Goal: Task Accomplishment & Management: Manage account settings

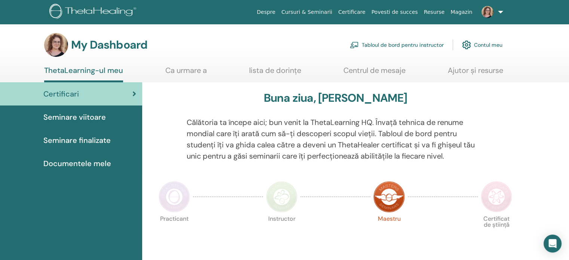
click at [500, 14] on link at bounding box center [490, 12] width 31 height 24
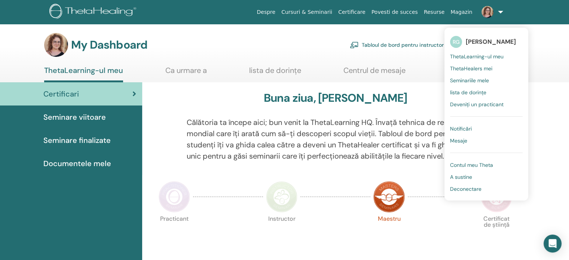
click at [451, 141] on span "Mesaje" at bounding box center [458, 140] width 17 height 7
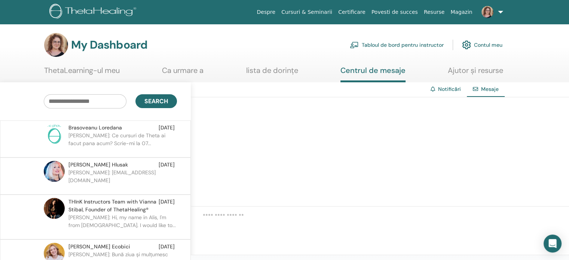
click at [51, 126] on img at bounding box center [54, 134] width 21 height 21
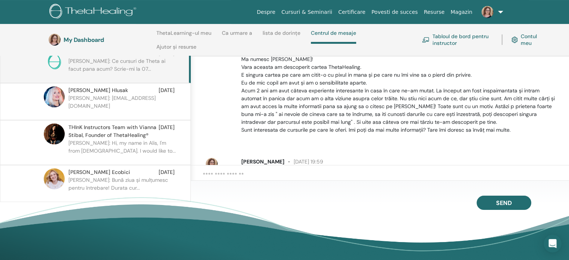
scroll to position [8, 0]
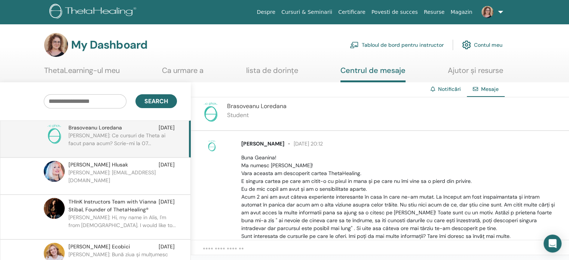
scroll to position [0, 0]
click at [59, 130] on img at bounding box center [54, 134] width 21 height 21
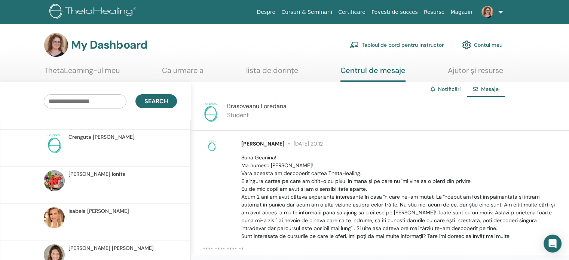
click at [98, 70] on link "ThetaLearning-ul meu" at bounding box center [82, 73] width 76 height 15
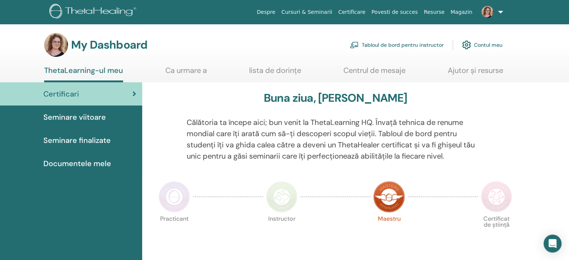
click at [186, 70] on link "Ca urmare a" at bounding box center [186, 73] width 42 height 15
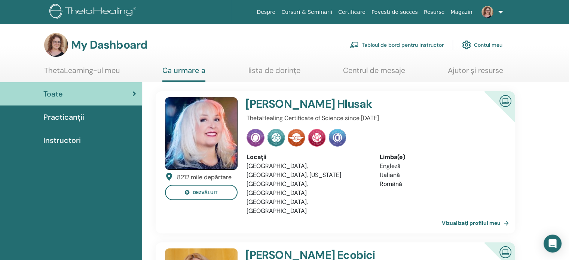
click at [279, 71] on link "lista de dorințe" at bounding box center [274, 73] width 52 height 15
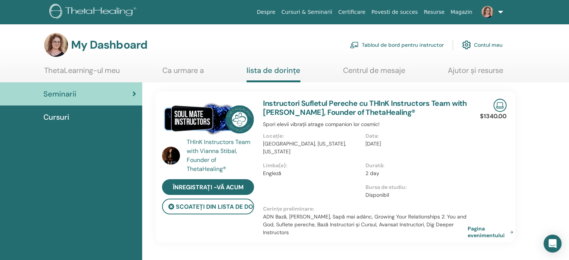
click at [382, 72] on link "Centrul de mesaje" at bounding box center [374, 73] width 62 height 15
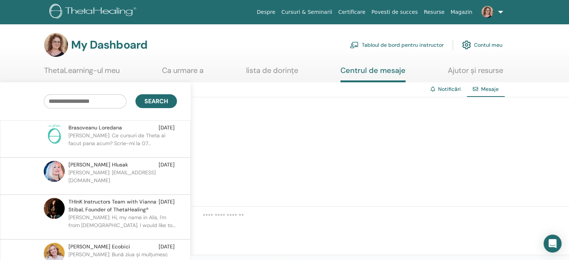
click at [480, 67] on link "Ajutor și resurse" at bounding box center [475, 73] width 55 height 15
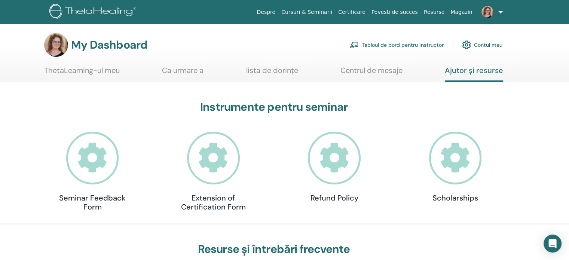
click at [368, 73] on link "Centrul de mesaje" at bounding box center [371, 73] width 62 height 15
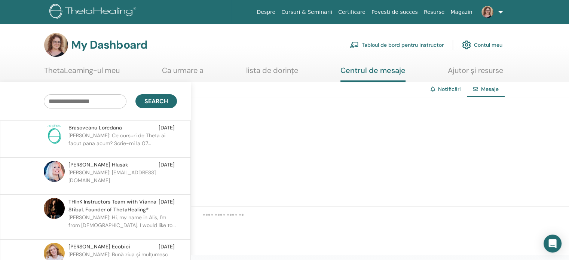
click at [110, 139] on p "Radu: Ce cursuri de Theta ai facut pana acum? Scrie-mi la 07..." at bounding box center [122, 143] width 108 height 22
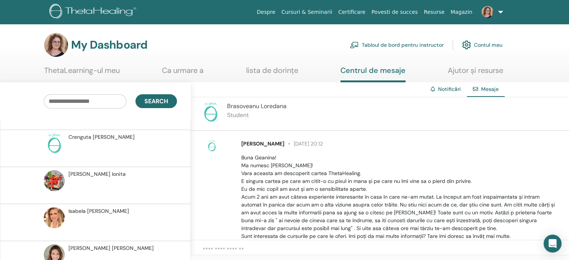
click at [412, 43] on link "Tabloul de bord pentru instructor" at bounding box center [397, 45] width 94 height 16
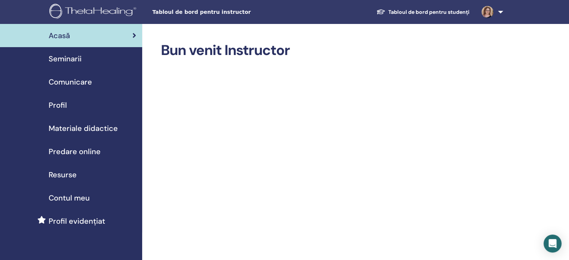
click at [73, 57] on span "Seminarii" at bounding box center [65, 58] width 33 height 11
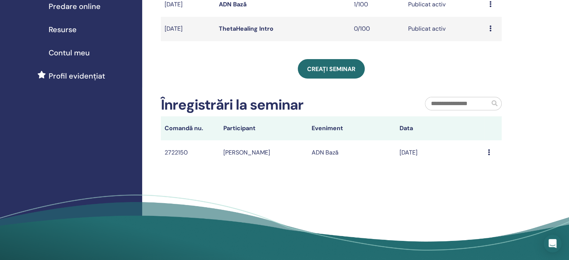
scroll to position [187, 0]
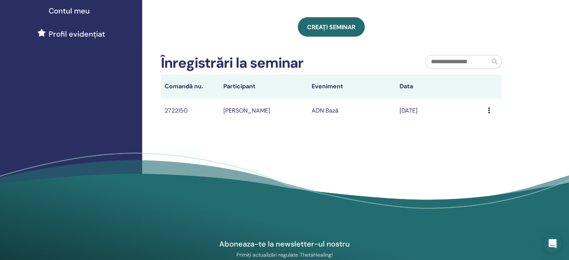
click at [490, 110] on div "Message" at bounding box center [493, 110] width 10 height 9
click at [424, 148] on div "Seminariile mele Puteți personaliza filtrul pentru a explora seminariile viitoa…" at bounding box center [355, 32] width 427 height 390
click at [238, 110] on td "Crenguta Pavel" at bounding box center [263, 110] width 88 height 24
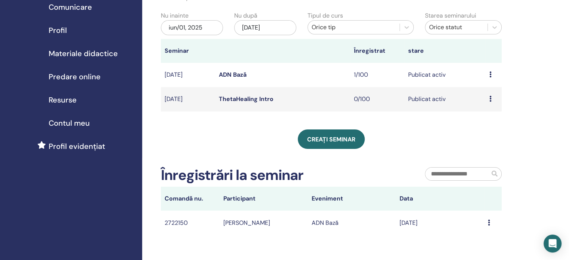
scroll to position [37, 0]
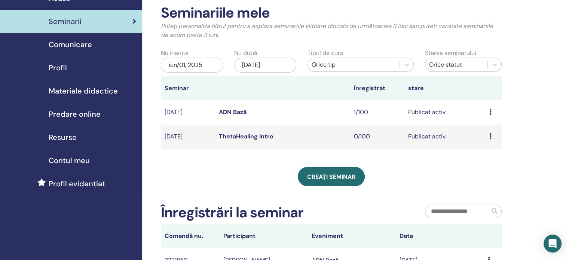
click at [70, 113] on span "Predare online" at bounding box center [75, 113] width 52 height 11
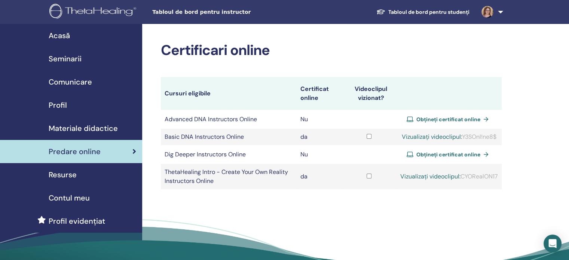
click at [64, 105] on span "Profil" at bounding box center [58, 104] width 18 height 11
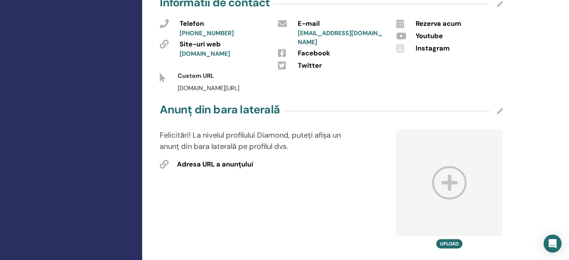
scroll to position [337, 0]
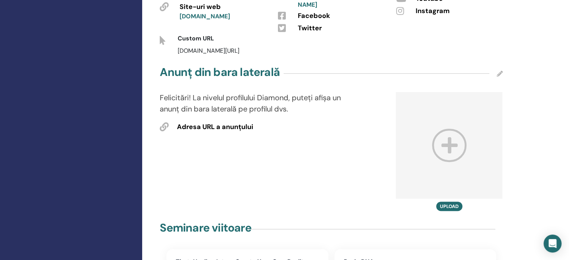
click at [500, 71] on icon at bounding box center [500, 74] width 6 height 6
click at [354, 64] on div "Anunț din bara laterală Salvați Anulare" at bounding box center [331, 73] width 343 height 19
click at [205, 92] on p "Felicitări! La nivelul profilului Diamond, puteți afișa un anunț din bara later…" at bounding box center [257, 103] width 195 height 22
click at [165, 122] on icon at bounding box center [164, 126] width 9 height 9
click at [213, 137] on input "text" at bounding box center [229, 142] width 104 height 10
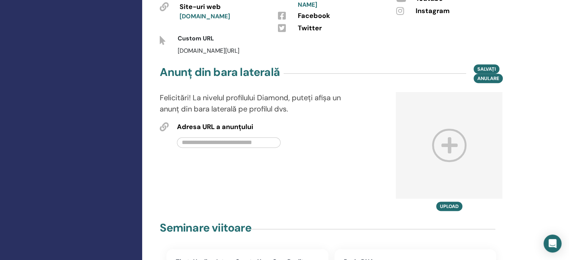
paste input "**********"
type input "**********"
click at [257, 142] on div "**********" at bounding box center [257, 151] width 206 height 119
click at [490, 65] on span "Salvați" at bounding box center [486, 69] width 18 height 8
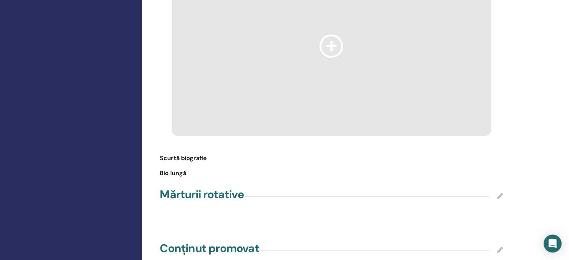
scroll to position [785, 0]
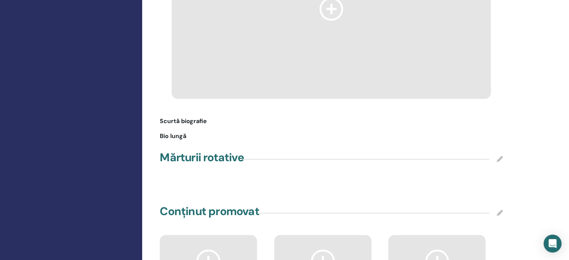
click at [176, 117] on span "Scurtă biografie" at bounding box center [183, 121] width 47 height 9
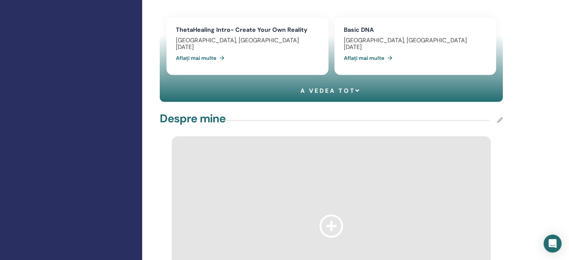
scroll to position [561, 0]
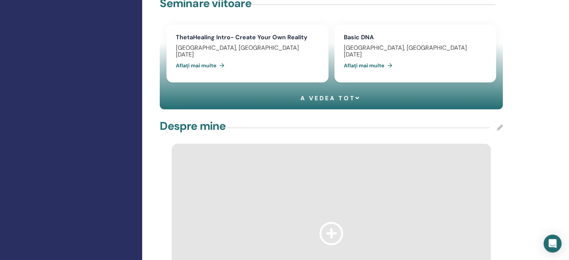
click at [499, 125] on icon at bounding box center [500, 128] width 6 height 6
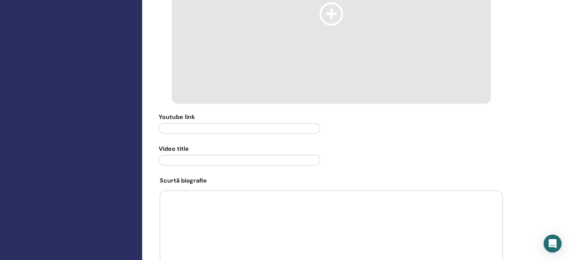
scroll to position [785, 0]
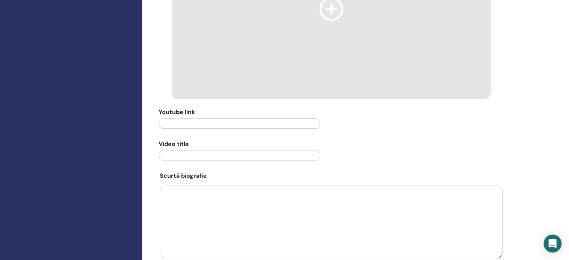
click at [196, 185] on textarea at bounding box center [331, 221] width 343 height 73
paste textarea "**********"
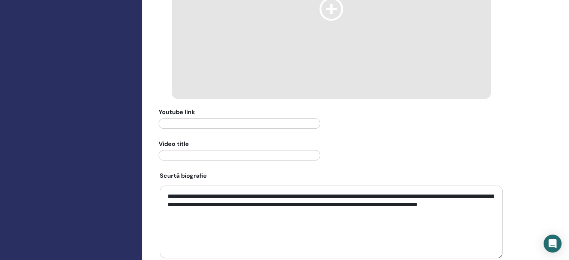
click at [462, 185] on textarea "**********" at bounding box center [331, 221] width 343 height 73
click at [455, 185] on textarea "**********" at bounding box center [331, 221] width 343 height 73
drag, startPoint x: 257, startPoint y: 190, endPoint x: 166, endPoint y: 202, distance: 92.0
click at [166, 202] on textarea "**********" at bounding box center [331, 221] width 343 height 73
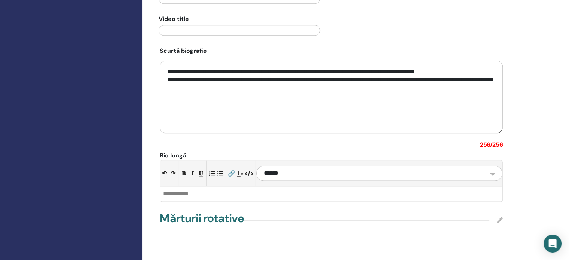
scroll to position [897, 0]
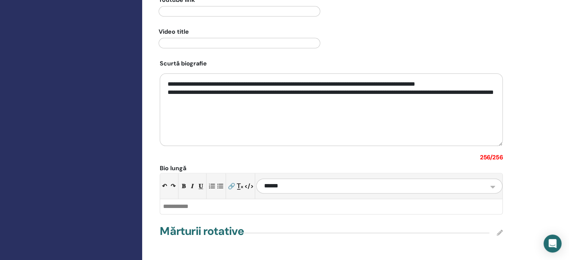
drag, startPoint x: 225, startPoint y: 77, endPoint x: 162, endPoint y: 56, distance: 66.6
click at [162, 73] on textarea "**********" at bounding box center [331, 109] width 343 height 73
type textarea "**********"
click at [492, 178] on select "**********" at bounding box center [379, 185] width 246 height 15
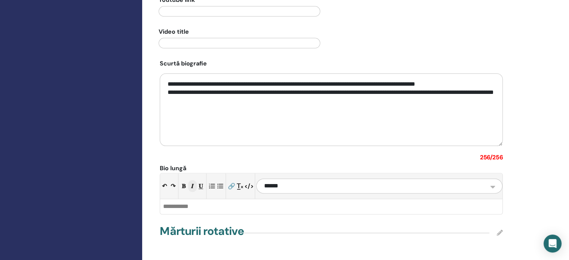
click at [193, 180] on button "𝑰" at bounding box center [192, 186] width 9 height 12
click at [221, 89] on textarea "**********" at bounding box center [331, 109] width 343 height 73
drag, startPoint x: 218, startPoint y: 78, endPoint x: 162, endPoint y: 59, distance: 60.1
click at [162, 73] on textarea "**********" at bounding box center [331, 109] width 343 height 73
click at [191, 180] on button "𝑰" at bounding box center [192, 186] width 9 height 12
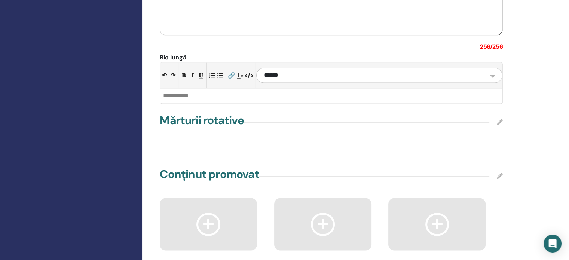
scroll to position [1010, 0]
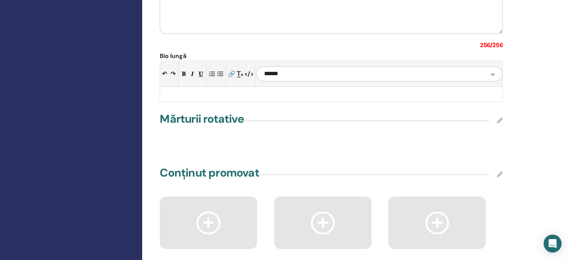
click at [190, 87] on div at bounding box center [331, 94] width 342 height 15
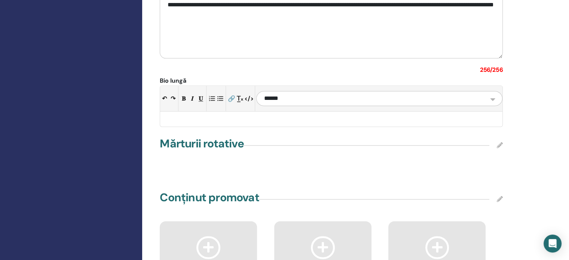
scroll to position [972, 0]
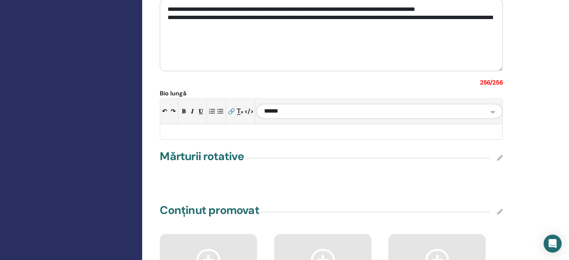
paste div
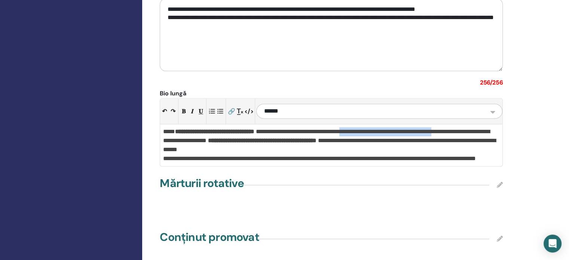
drag, startPoint x: 470, startPoint y: 108, endPoint x: 371, endPoint y: 111, distance: 99.1
click at [371, 124] on div "**********" at bounding box center [331, 145] width 342 height 42
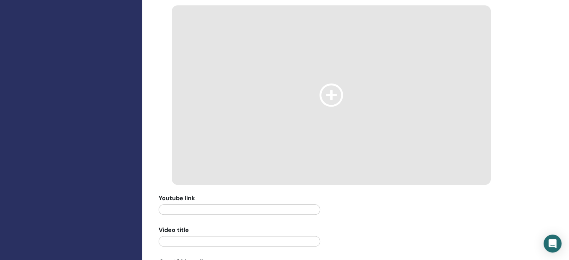
scroll to position [710, 0]
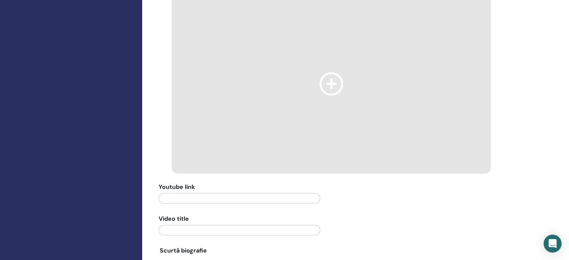
click at [336, 72] on icon at bounding box center [331, 83] width 24 height 23
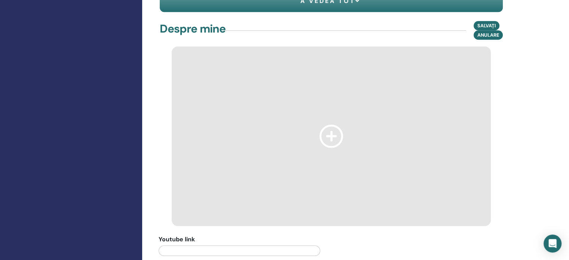
scroll to position [598, 0]
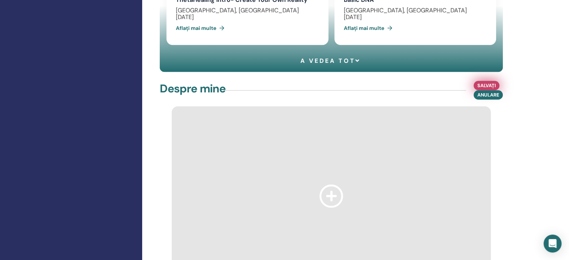
click at [485, 82] on span "Salvați" at bounding box center [486, 86] width 18 height 8
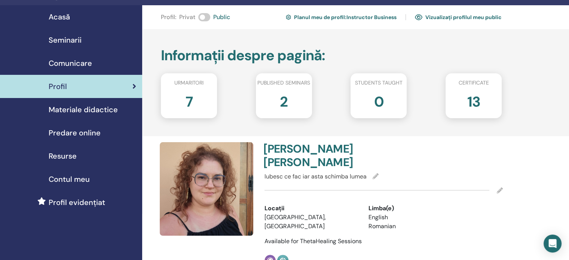
scroll to position [0, 0]
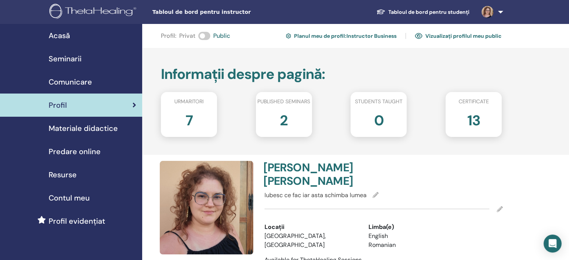
click at [62, 36] on span "Acasă" at bounding box center [59, 35] width 21 height 11
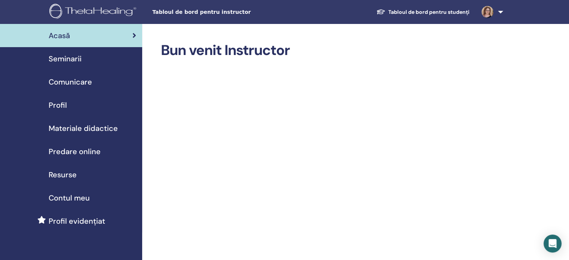
drag, startPoint x: 71, startPoint y: 61, endPoint x: 67, endPoint y: 62, distance: 4.0
click at [71, 61] on span "Seminarii" at bounding box center [65, 58] width 33 height 11
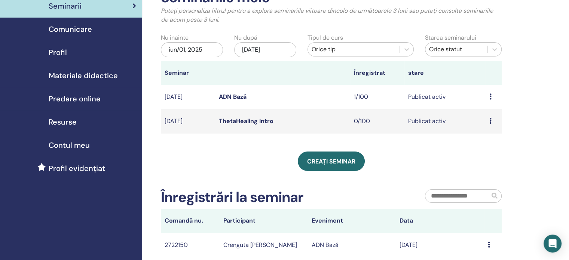
scroll to position [75, 0]
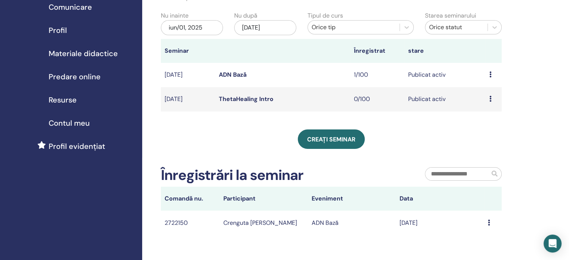
click at [222, 75] on link "ADN Bază" at bounding box center [233, 75] width 28 height 8
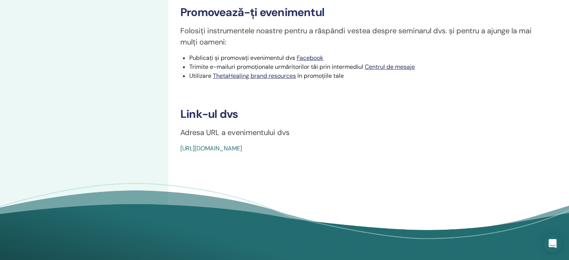
scroll to position [374, 0]
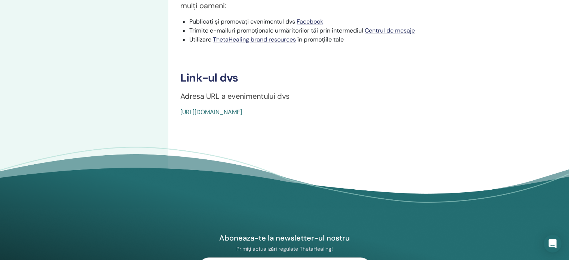
click at [242, 108] on link "[URL][DOMAIN_NAME]" at bounding box center [211, 112] width 62 height 8
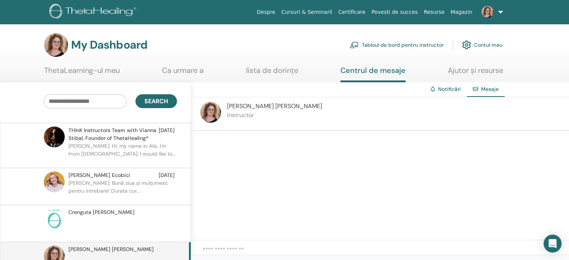
click at [92, 68] on link "ThetaLearning-ul meu" at bounding box center [82, 73] width 76 height 15
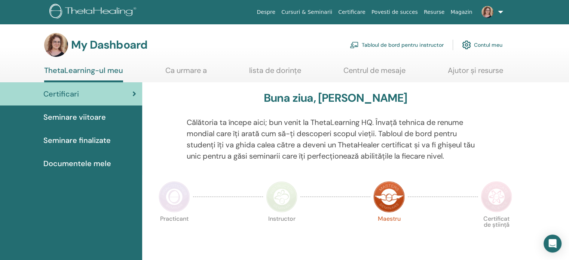
click at [86, 118] on span "Seminare viitoare" at bounding box center [74, 116] width 62 height 11
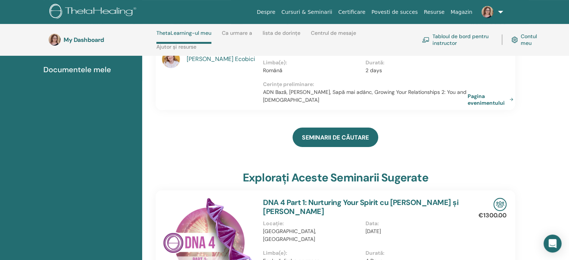
scroll to position [106, 0]
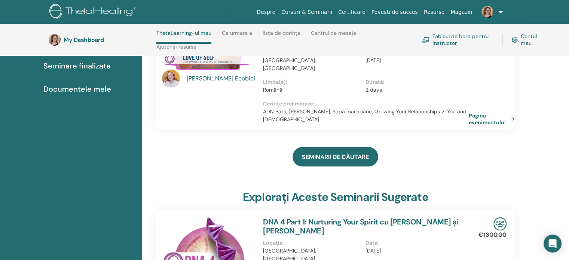
click at [484, 112] on link "Pagina evenimentului" at bounding box center [492, 118] width 49 height 13
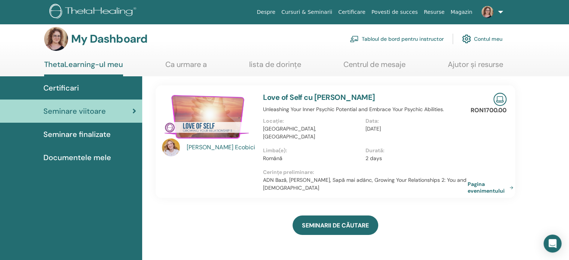
scroll to position [0, 0]
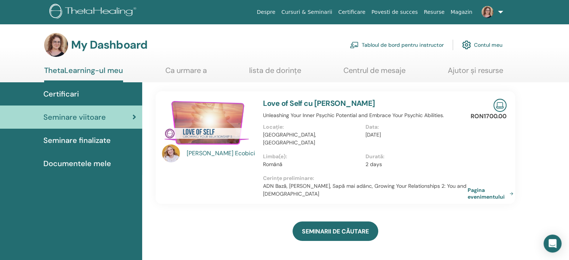
click at [69, 148] on link "Seminare finalizate" at bounding box center [71, 140] width 142 height 23
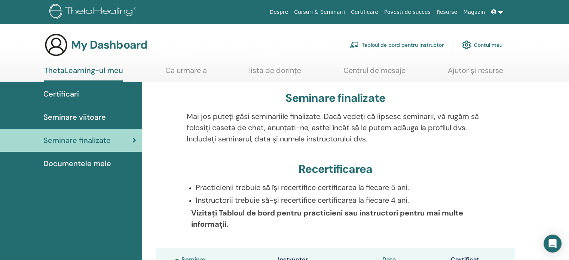
click at [70, 142] on span "Seminare finalizate" at bounding box center [76, 140] width 67 height 11
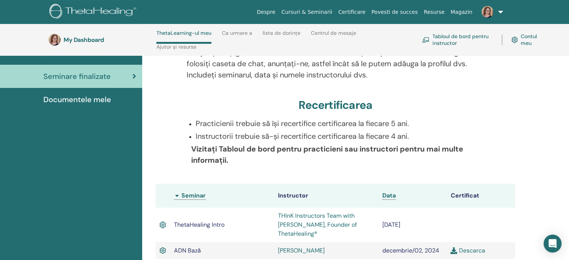
scroll to position [69, 0]
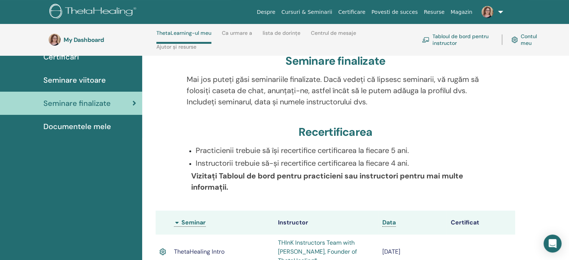
click at [87, 124] on span "Documentele mele" at bounding box center [77, 126] width 68 height 11
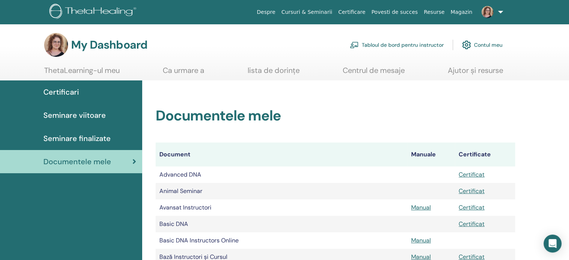
click at [427, 44] on link "Tabloul de bord pentru instructor" at bounding box center [397, 45] width 94 height 16
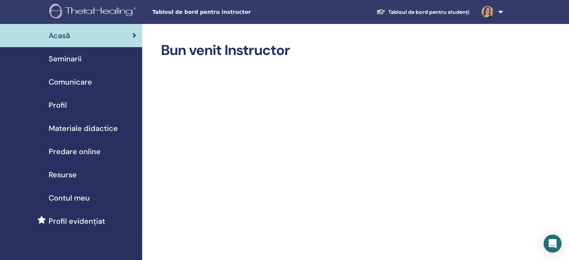
click at [62, 102] on span "Profil" at bounding box center [58, 104] width 18 height 11
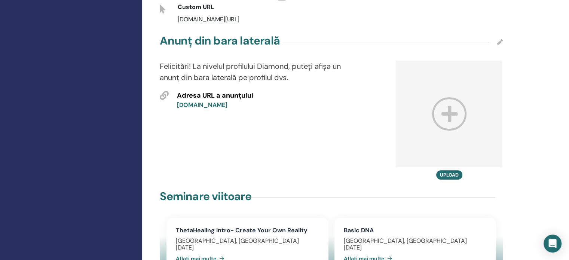
scroll to position [374, 0]
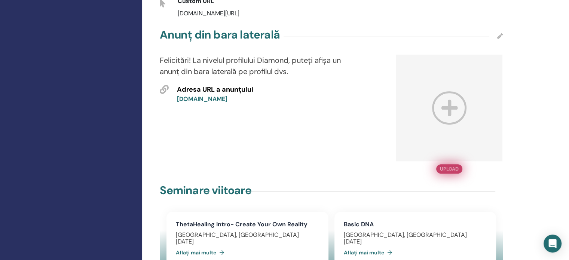
click at [450, 164] on button "Upload" at bounding box center [449, 168] width 26 height 9
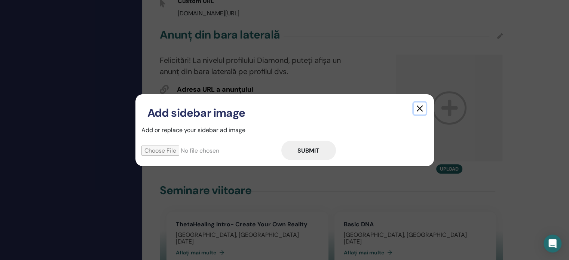
click at [421, 110] on button "button" at bounding box center [420, 108] width 12 height 12
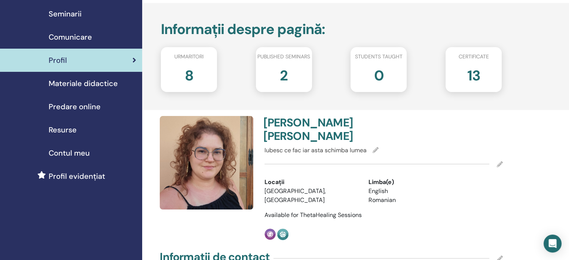
scroll to position [37, 0]
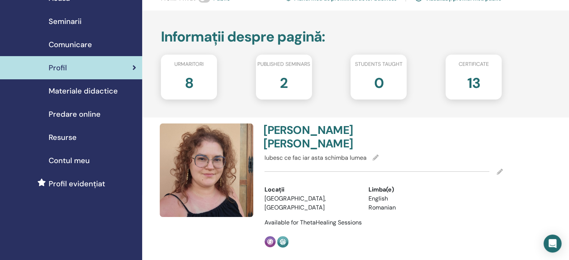
click at [79, 182] on span "Profil evidențiat" at bounding box center [77, 183] width 56 height 11
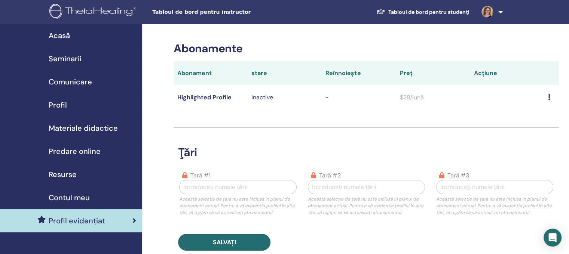
click at [70, 200] on span "Contul meu" at bounding box center [69, 197] width 41 height 11
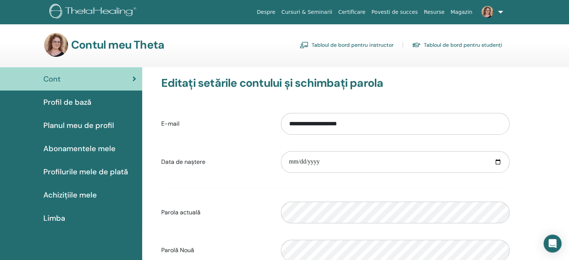
click at [69, 193] on span "Achizițiile mele" at bounding box center [69, 194] width 53 height 11
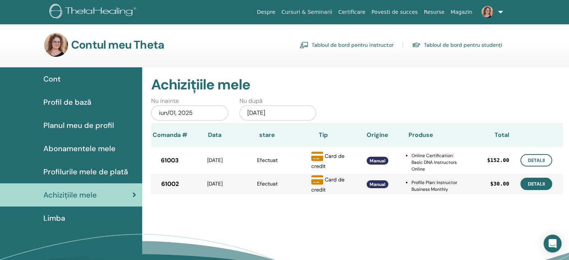
click at [538, 184] on link "Detalii" at bounding box center [536, 184] width 32 height 12
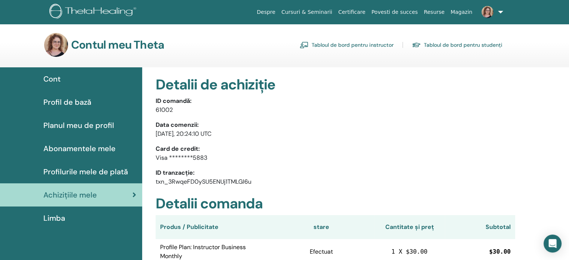
click at [90, 123] on span "Planul meu de profil" at bounding box center [78, 125] width 71 height 11
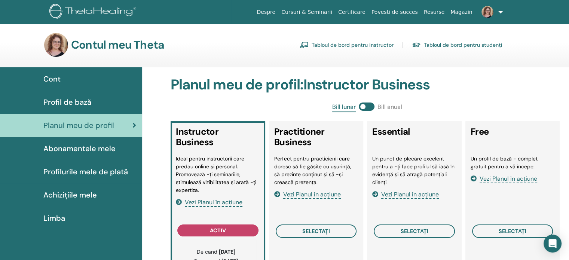
click at [371, 105] on span at bounding box center [367, 106] width 16 height 8
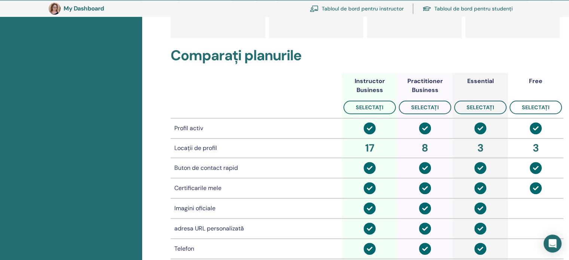
scroll to position [91, 0]
